Goal: Find specific page/section: Find specific page/section

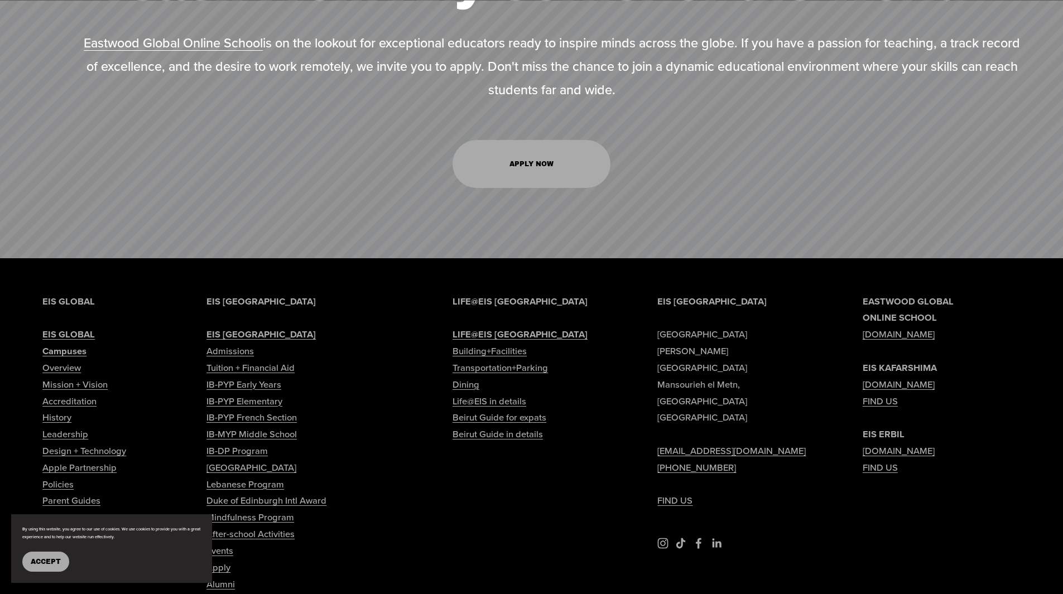
scroll to position [5580, 0]
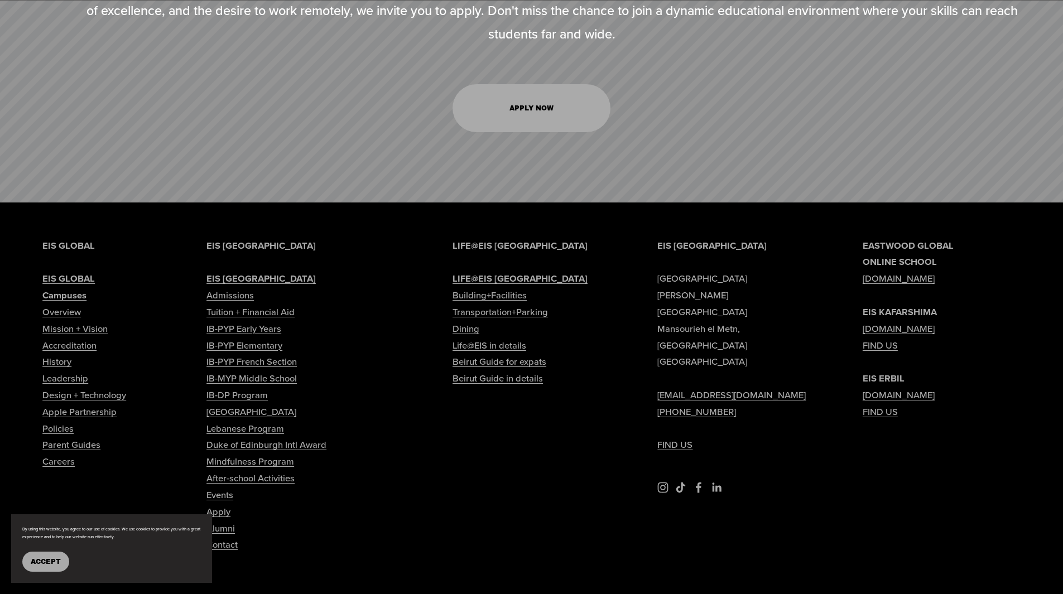
click at [47, 454] on link "Careers" at bounding box center [58, 462] width 32 height 17
type input "*****"
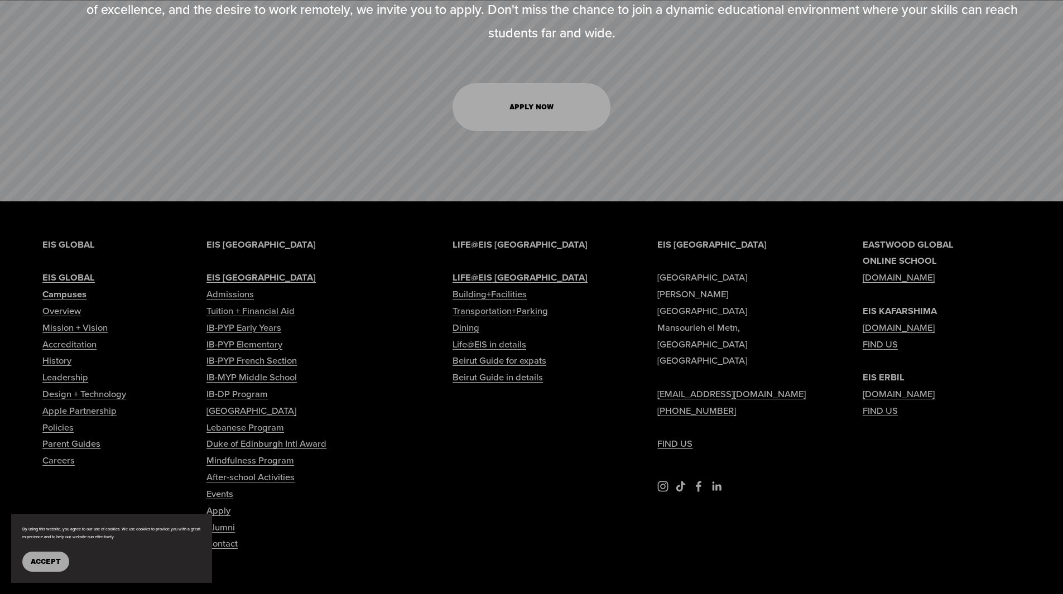
scroll to position [5580, 0]
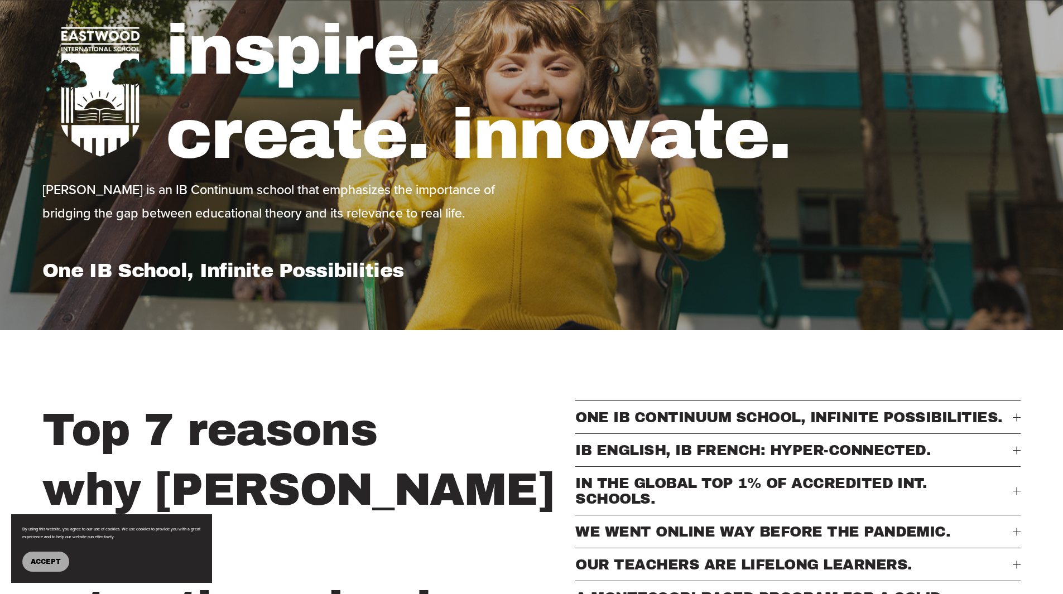
scroll to position [56, 0]
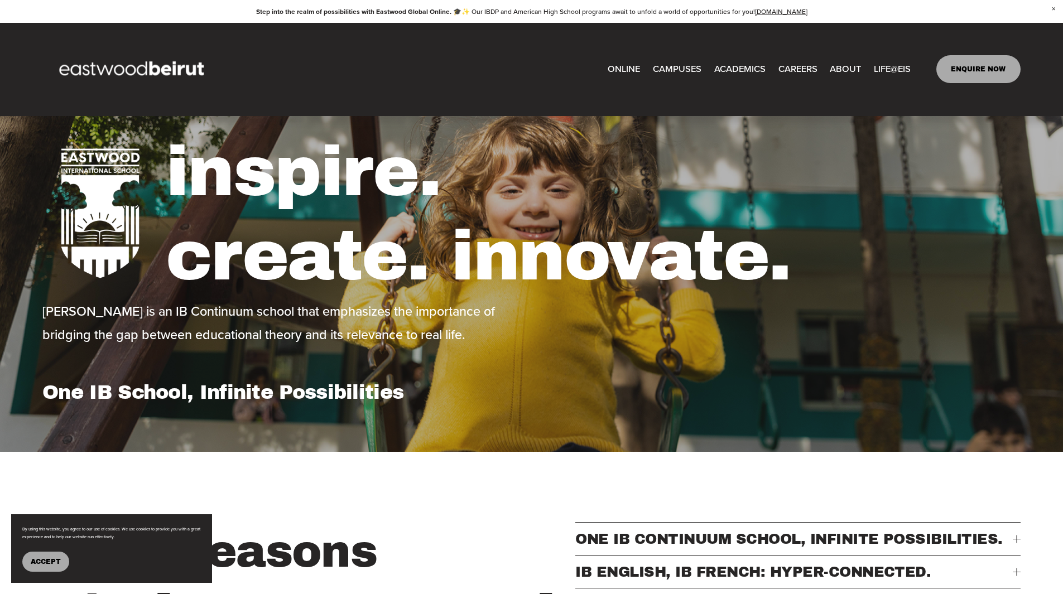
click at [792, 67] on link "CAREERS" at bounding box center [797, 69] width 39 height 18
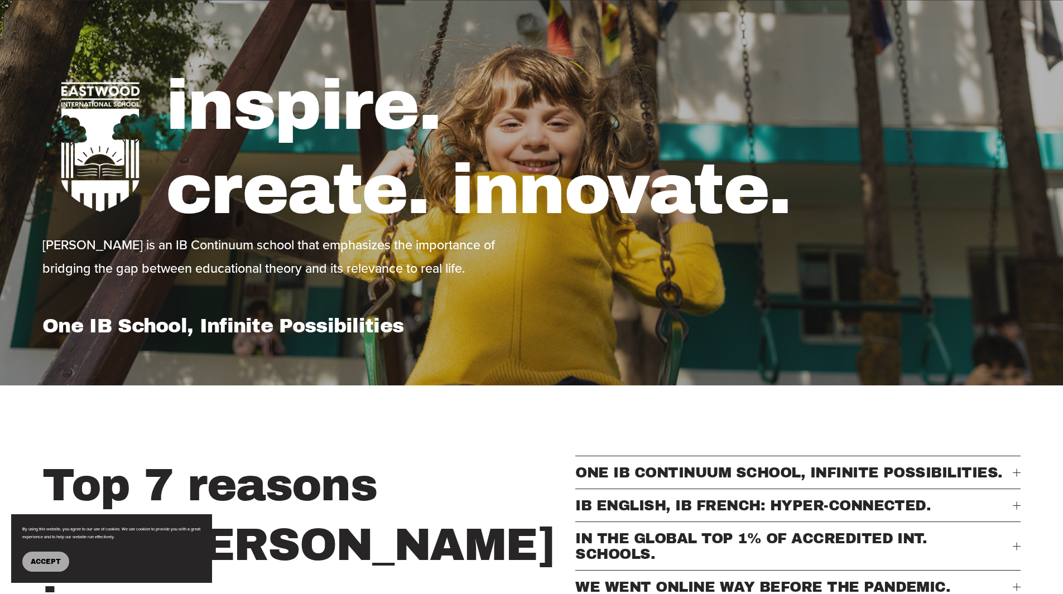
scroll to position [0, 0]
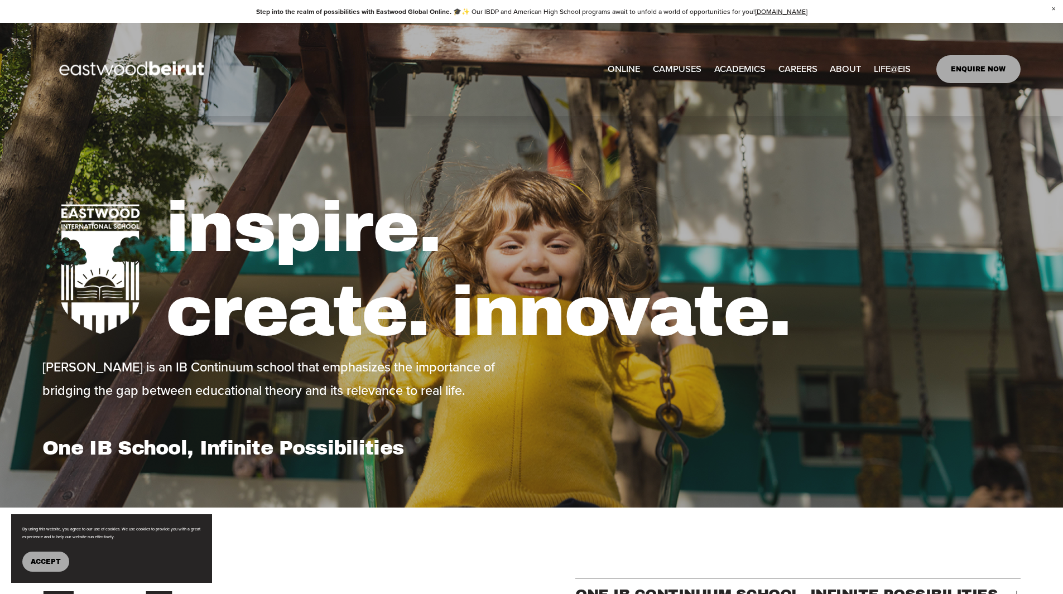
type input "*****"
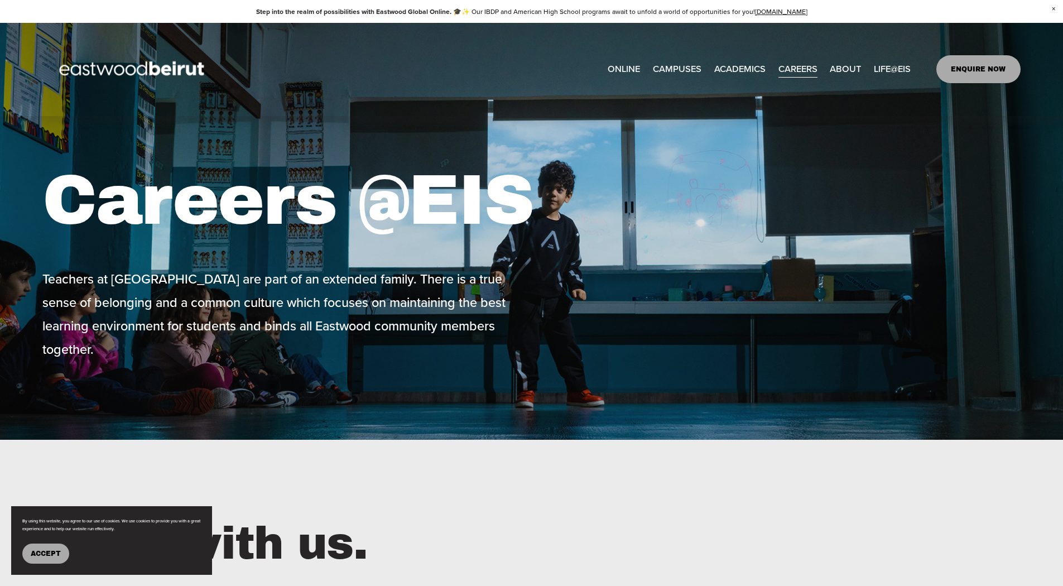
click at [787, 67] on link "CAREERS" at bounding box center [797, 69] width 39 height 18
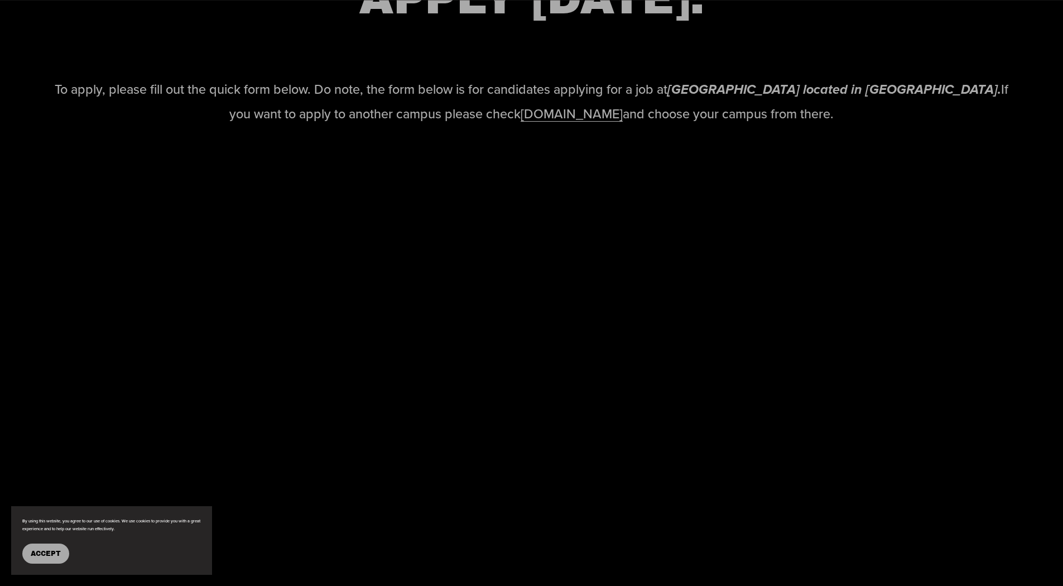
scroll to position [1334, 0]
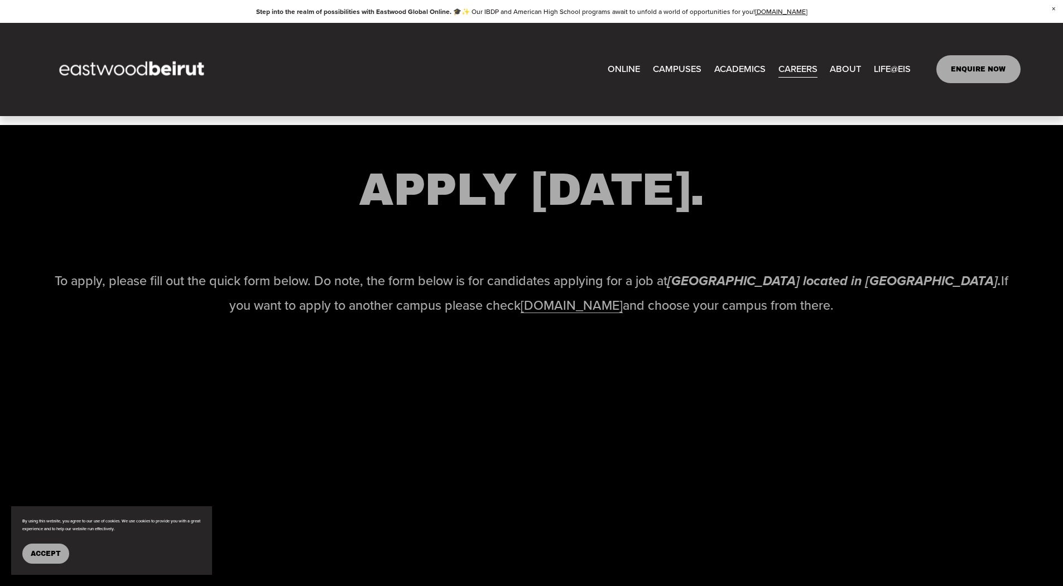
click at [561, 314] on link "www.eastwoodschools.com" at bounding box center [572, 305] width 102 height 18
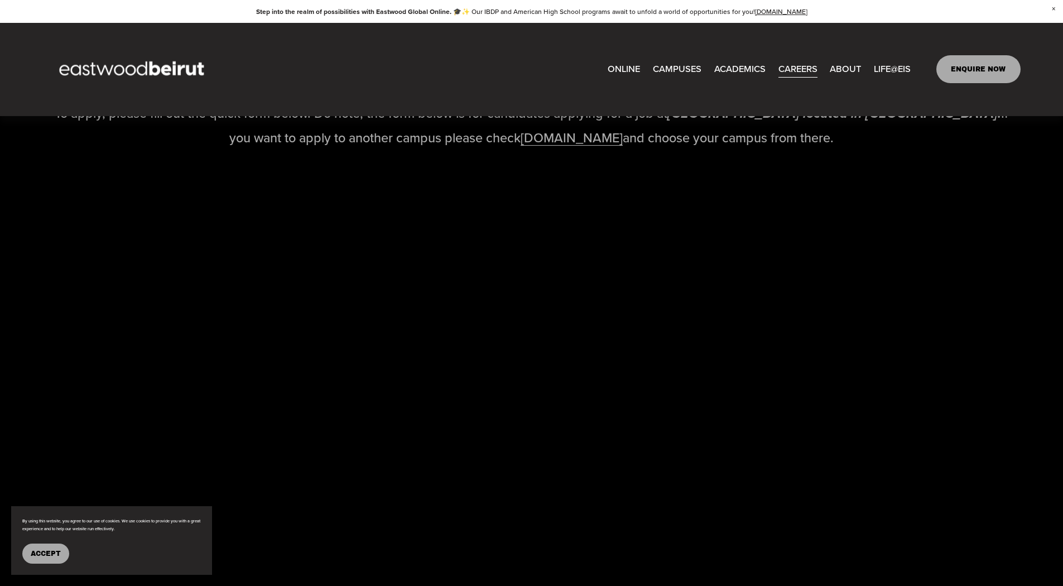
scroll to position [1445, 0]
